Goal: Navigation & Orientation: Find specific page/section

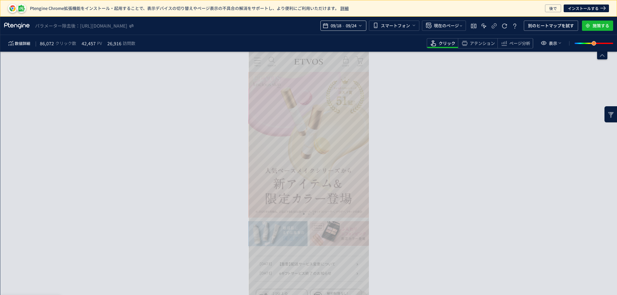
click at [334, 28] on span "09/18" at bounding box center [335, 25] width 13 height 13
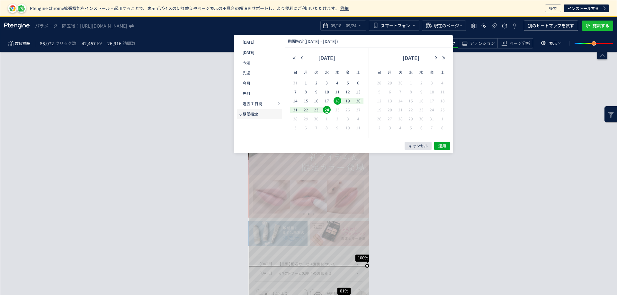
click at [409, 145] on span "キャンセル" at bounding box center [417, 145] width 19 height 5
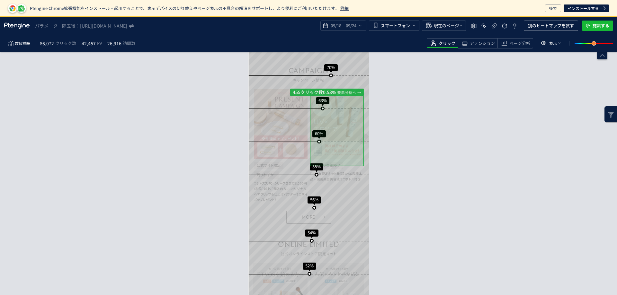
scroll to position [257, 0]
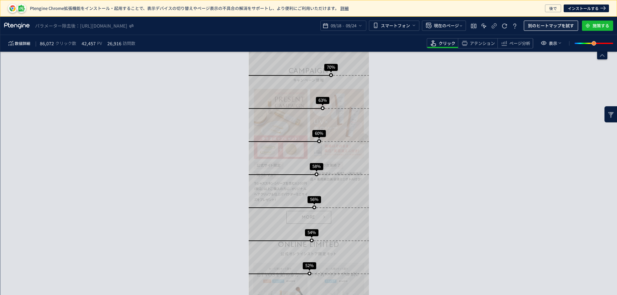
click at [547, 27] on span "別のヒートマップを試す" at bounding box center [551, 26] width 46 height 10
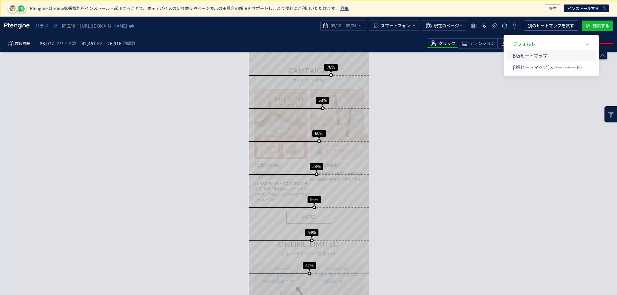
click at [537, 55] on p "β版ヒートマップ" at bounding box center [547, 56] width 69 height 12
